Goal: Task Accomplishment & Management: Manage account settings

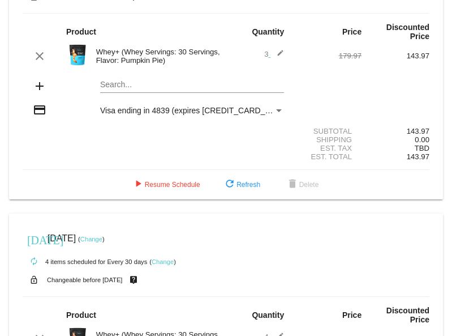
scroll to position [72, 0]
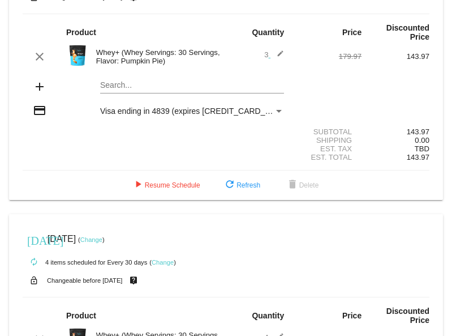
click at [102, 238] on link "Change" at bounding box center [91, 239] width 22 height 7
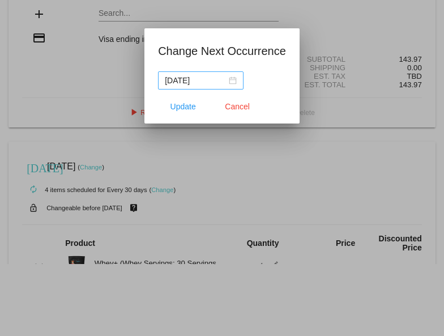
click at [239, 79] on nz-date-picker "[DATE]" at bounding box center [200, 80] width 85 height 18
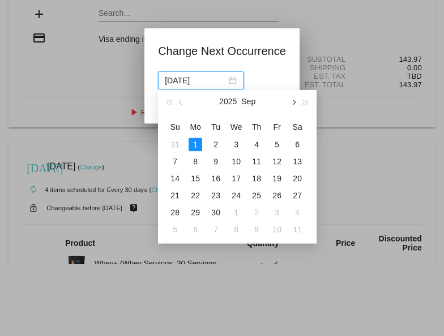
click at [290, 105] on button "button" at bounding box center [292, 101] width 12 height 23
click at [235, 144] on div "1" at bounding box center [236, 145] width 14 height 14
type input "[DATE]"
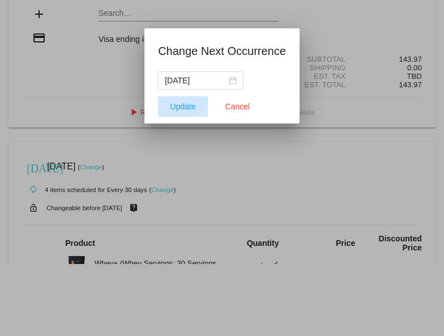
click at [178, 106] on span "Update" at bounding box center [182, 106] width 25 height 9
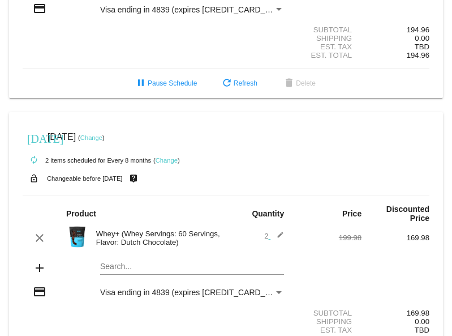
scroll to position [457, 0]
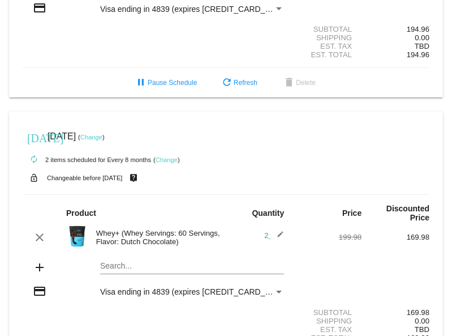
click at [102, 139] on link "Change" at bounding box center [91, 137] width 22 height 7
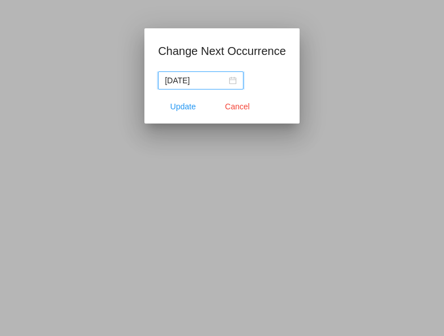
click at [211, 81] on input "[DATE]" at bounding box center [196, 80] width 62 height 12
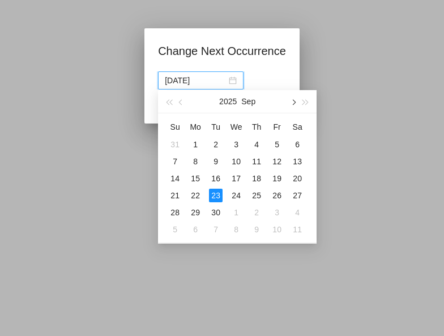
click at [293, 101] on span "button" at bounding box center [293, 103] width 6 height 6
click at [276, 211] on div "31" at bounding box center [277, 212] width 14 height 14
type input "[DATE]"
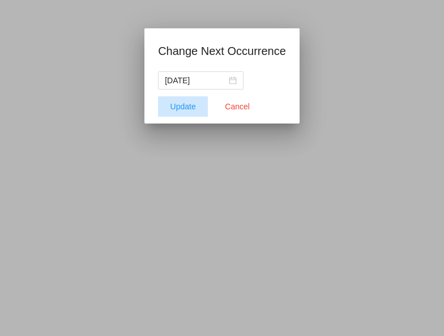
click at [178, 106] on span "Update" at bounding box center [182, 106] width 25 height 9
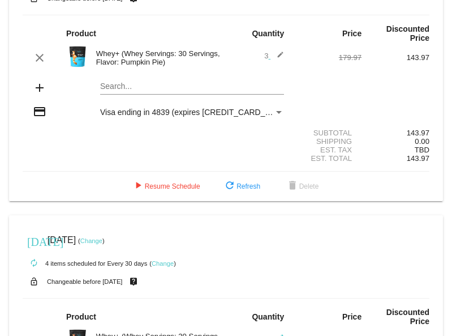
scroll to position [61, 0]
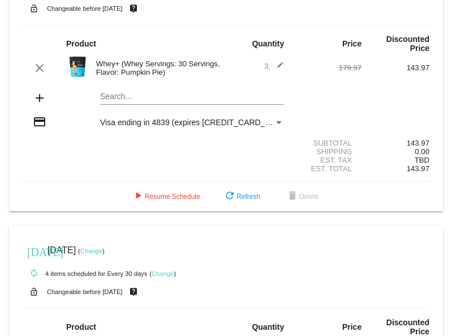
click at [361, 59] on div "clear Whey+ (Whey Servings: 30 Servings, Flavor: Pumpkin Pie) 3 edit 179.97 143…" at bounding box center [226, 67] width 407 height 24
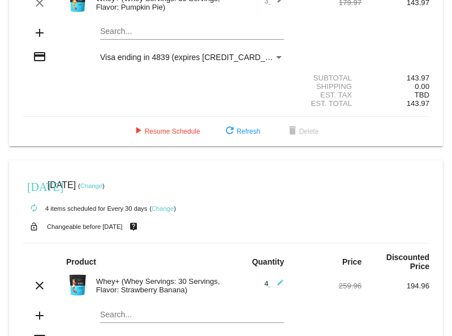
scroll to position [119, 0]
